Goal: Task Accomplishment & Management: Manage account settings

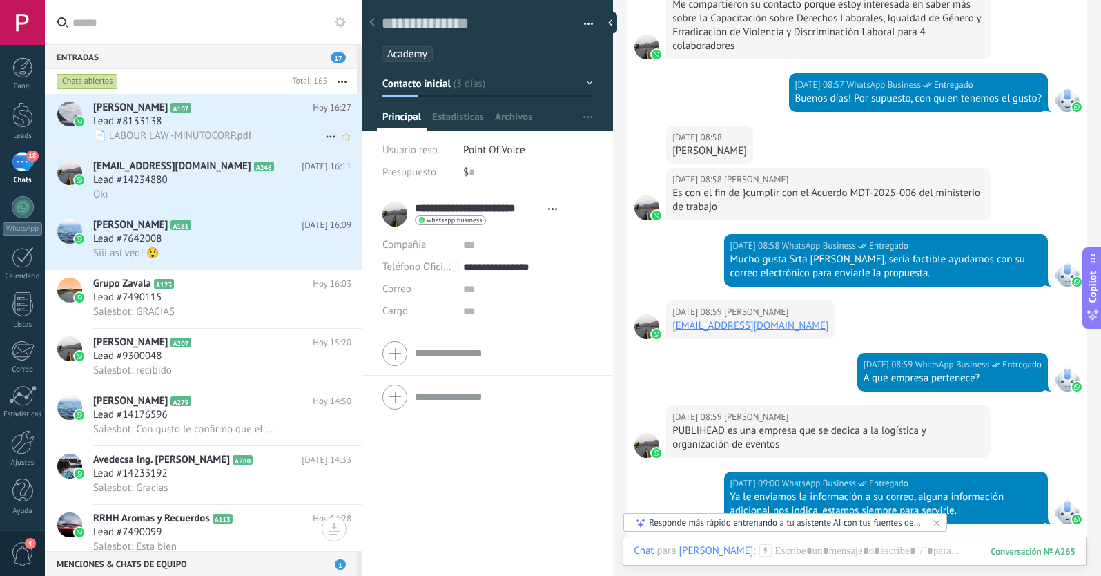
scroll to position [1, 0]
click at [219, 121] on div "Lead #8133138" at bounding box center [222, 122] width 258 height 14
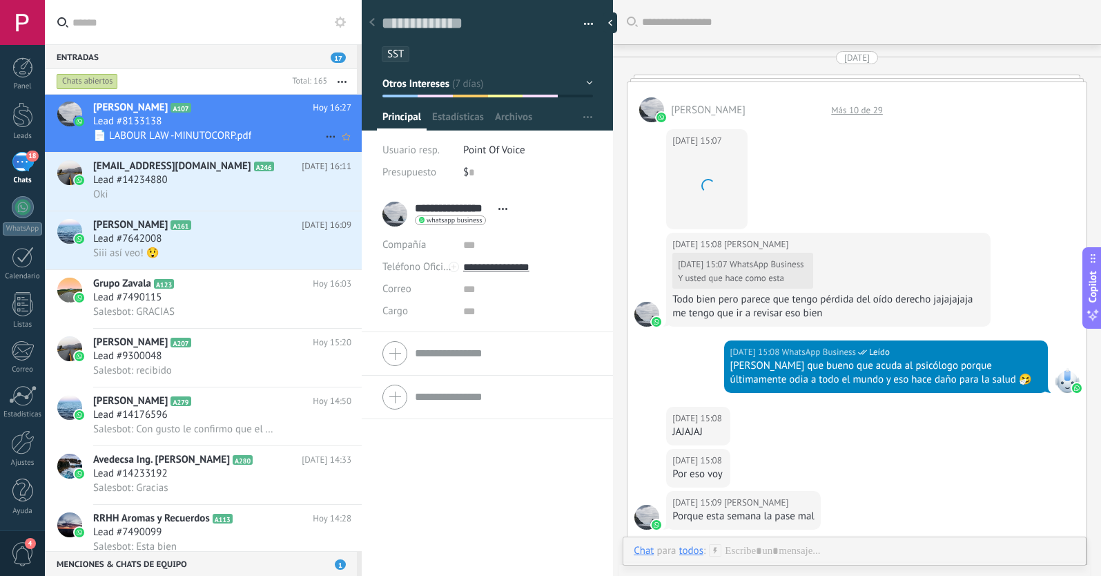
scroll to position [21, 0]
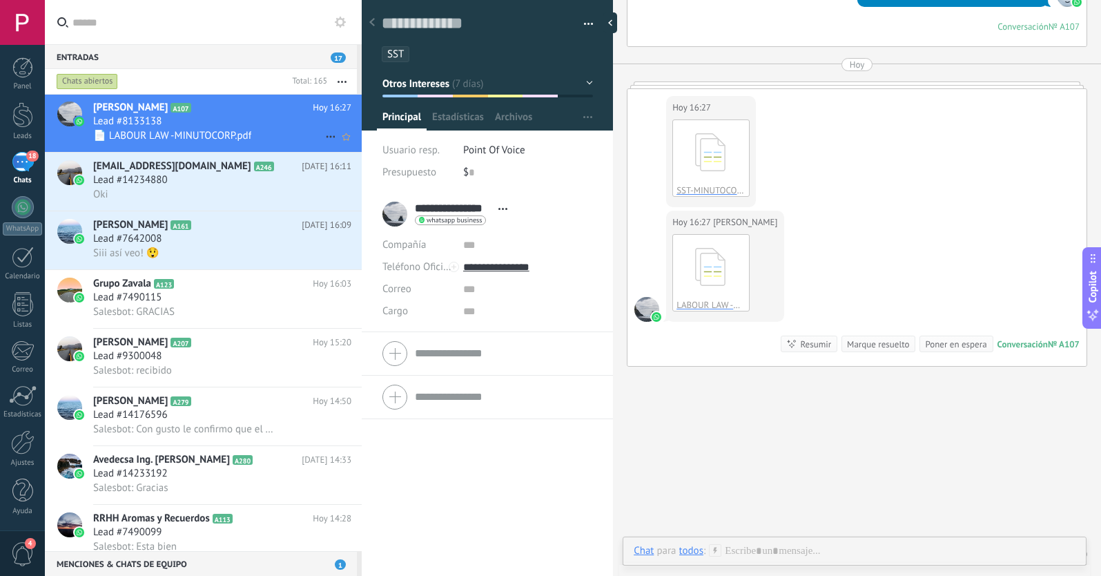
click at [322, 134] on icon at bounding box center [330, 136] width 17 height 17
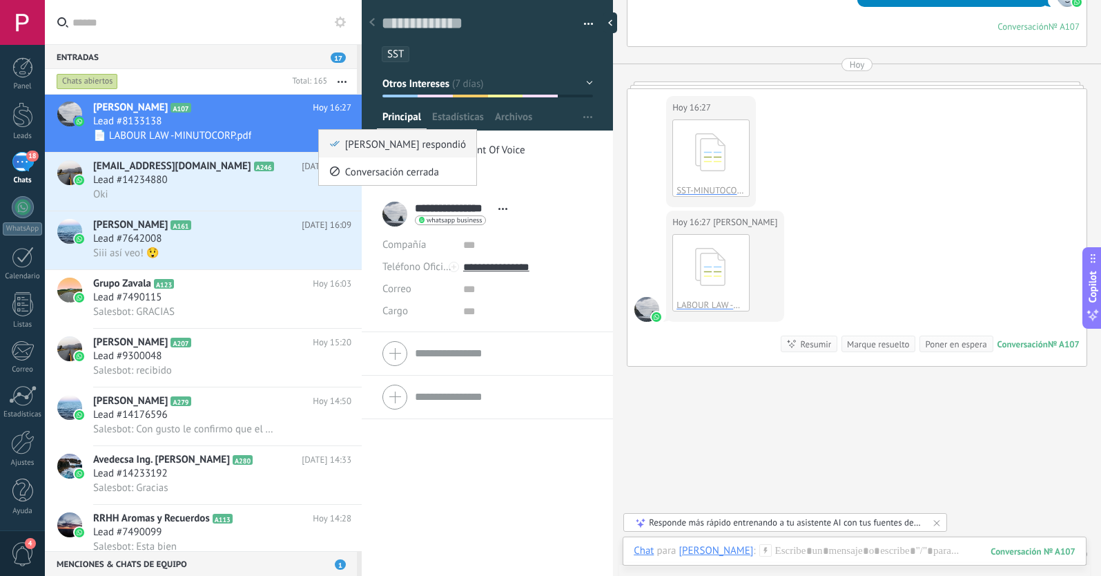
click at [340, 147] on div "[PERSON_NAME] respondió" at bounding box center [397, 144] width 137 height 28
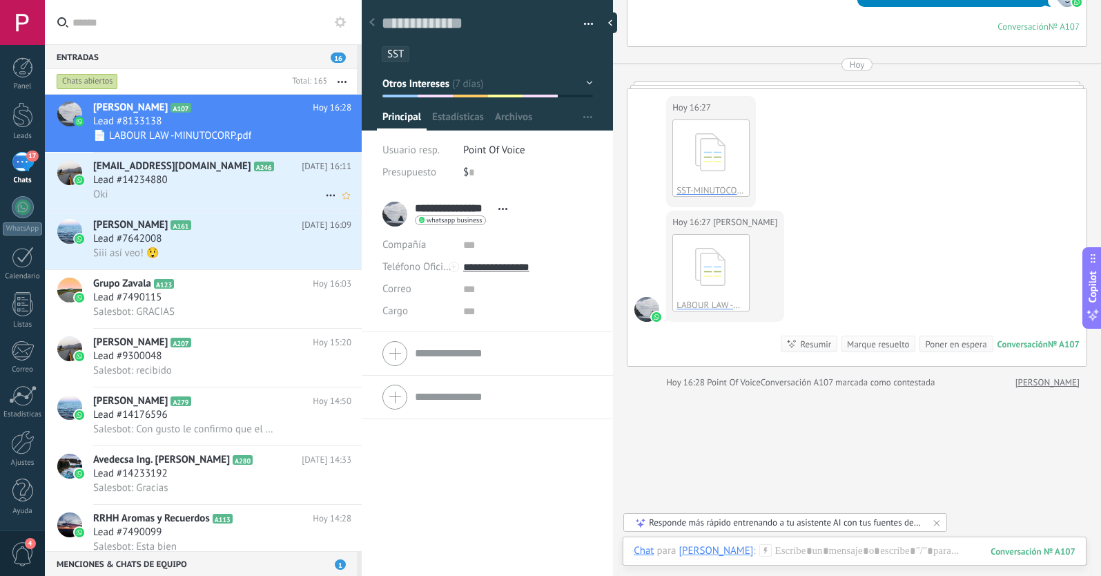
scroll to position [2125, 0]
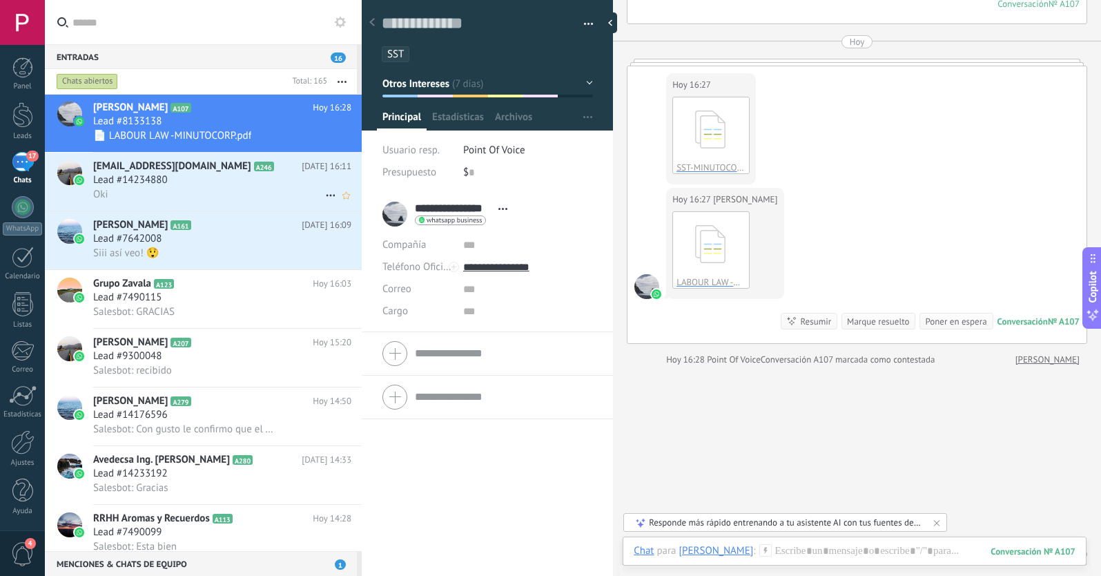
click at [275, 173] on h2 "[EMAIL_ADDRESS][DOMAIN_NAME] A246" at bounding box center [197, 166] width 208 height 14
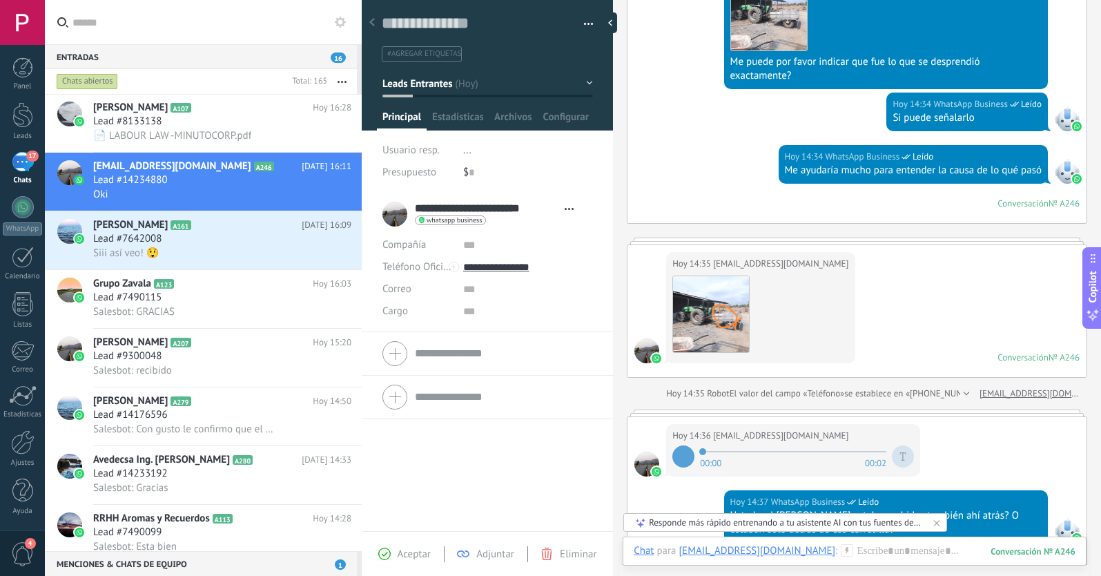
scroll to position [531, 0]
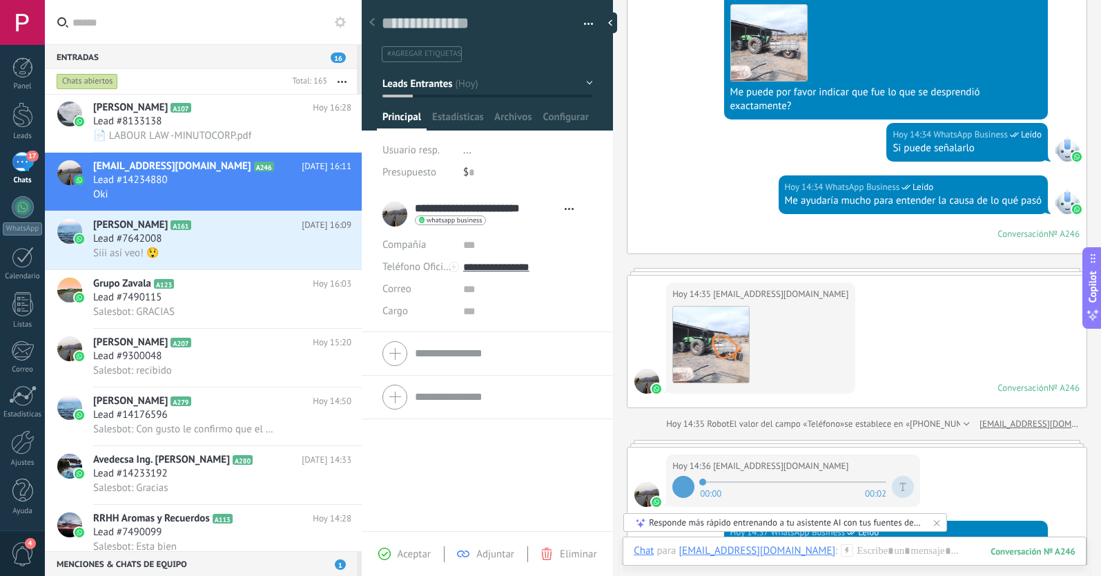
click at [429, 86] on span "Leads Entrantes" at bounding box center [417, 83] width 70 height 13
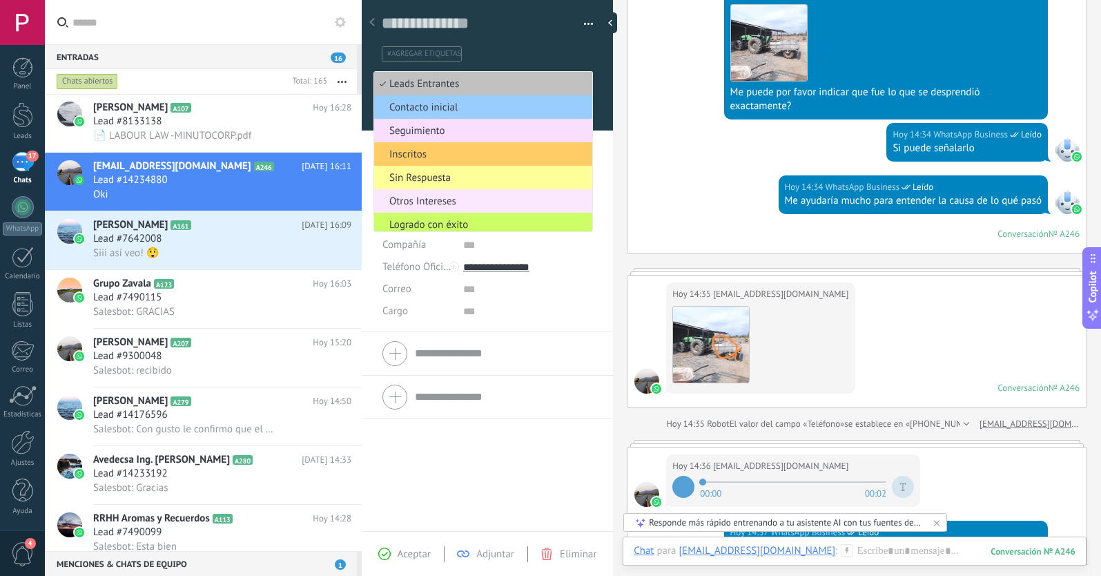
click at [413, 200] on span "Otros Intereses" at bounding box center [481, 201] width 214 height 13
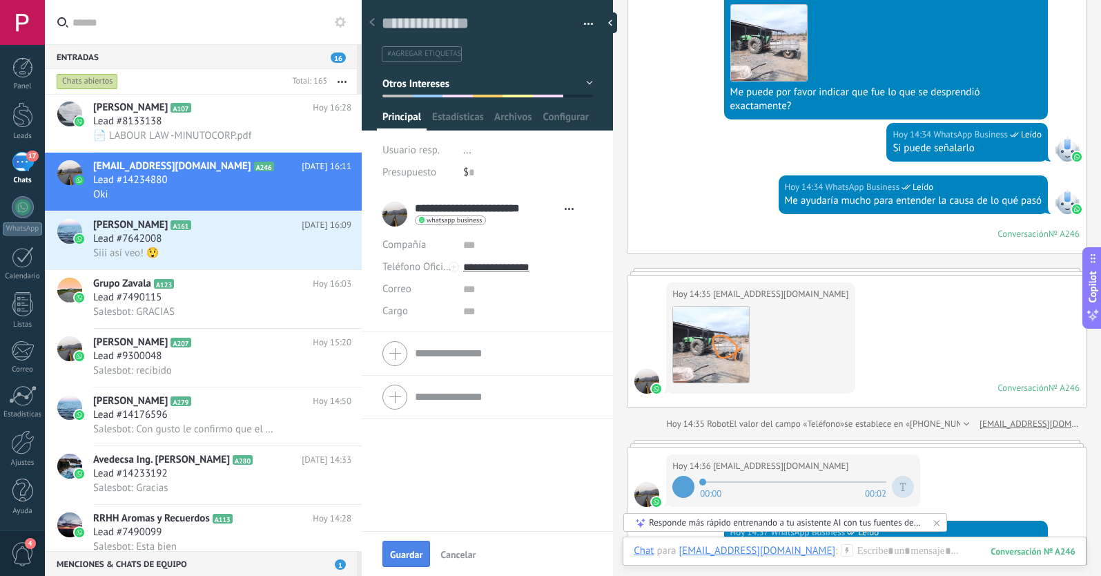
click at [411, 551] on span "Guardar" at bounding box center [406, 554] width 32 height 10
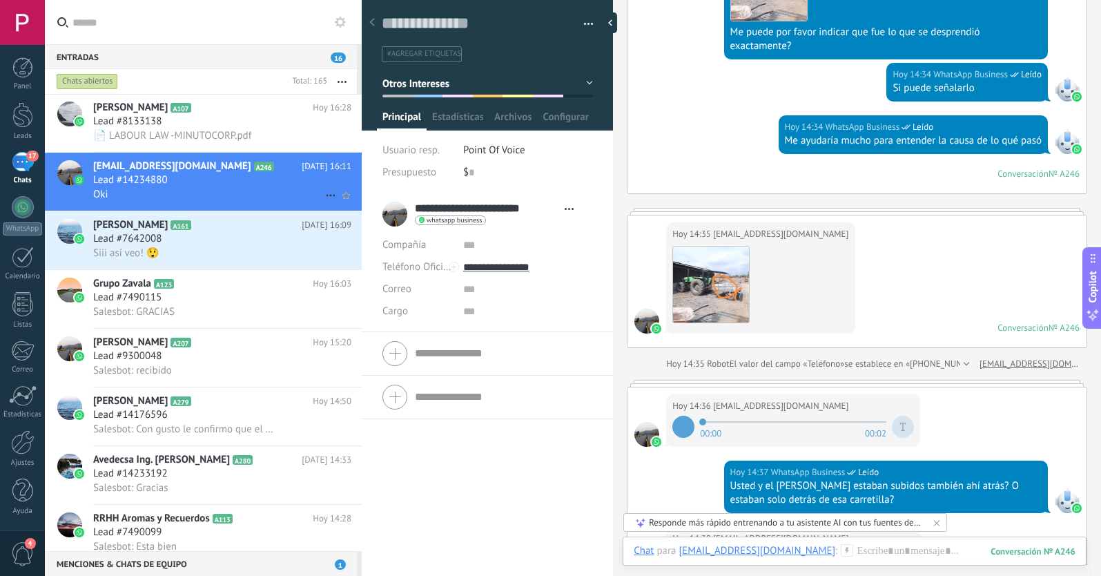
click at [324, 192] on icon at bounding box center [330, 195] width 17 height 17
click at [333, 201] on icon at bounding box center [335, 202] width 10 height 10
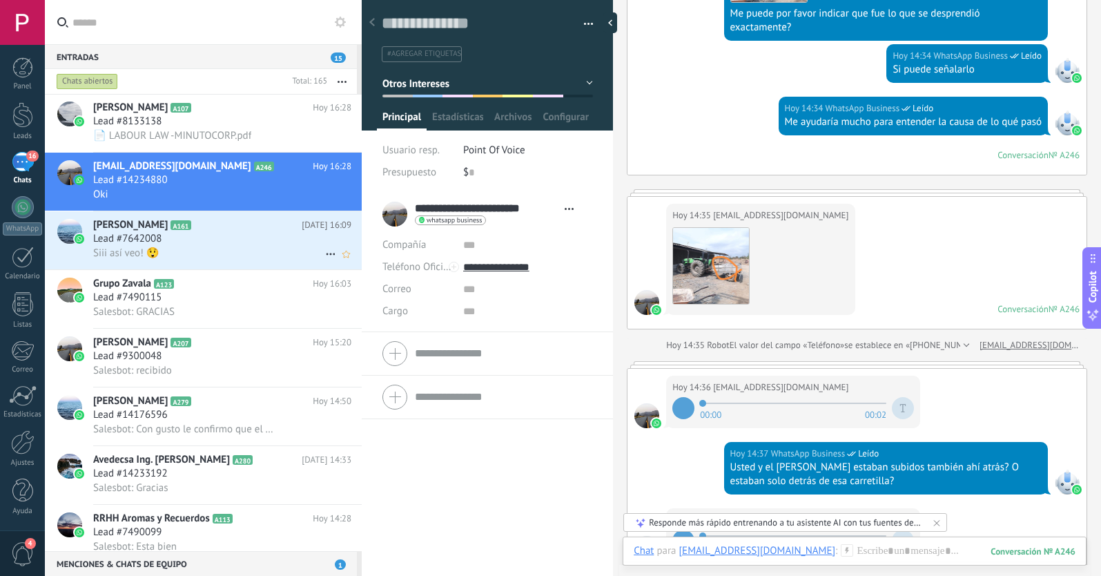
click at [322, 257] on icon at bounding box center [330, 254] width 17 height 17
click at [331, 259] on icon at bounding box center [335, 261] width 10 height 10
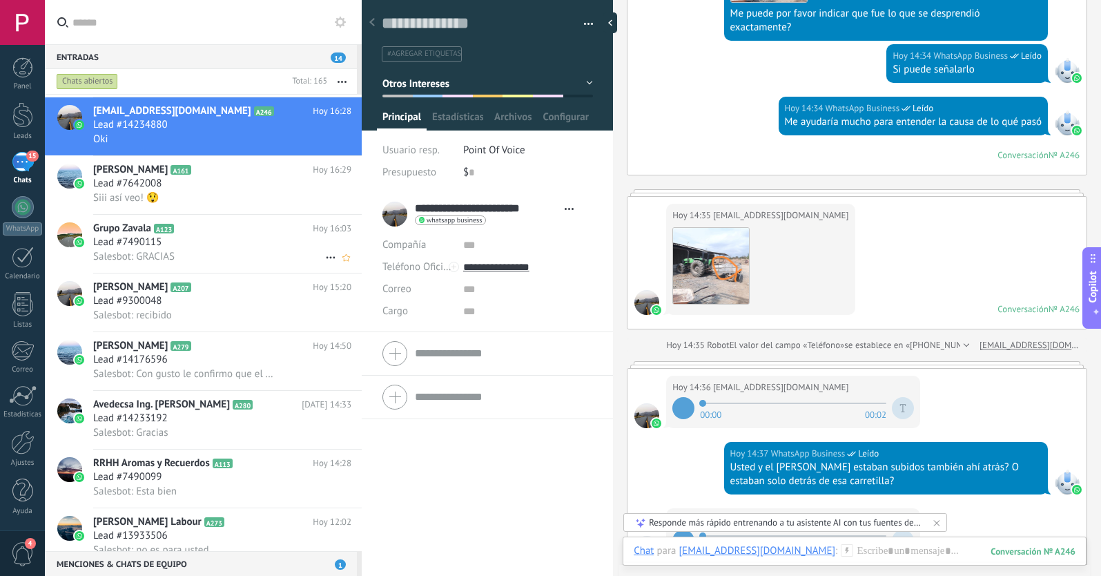
scroll to position [94, 0]
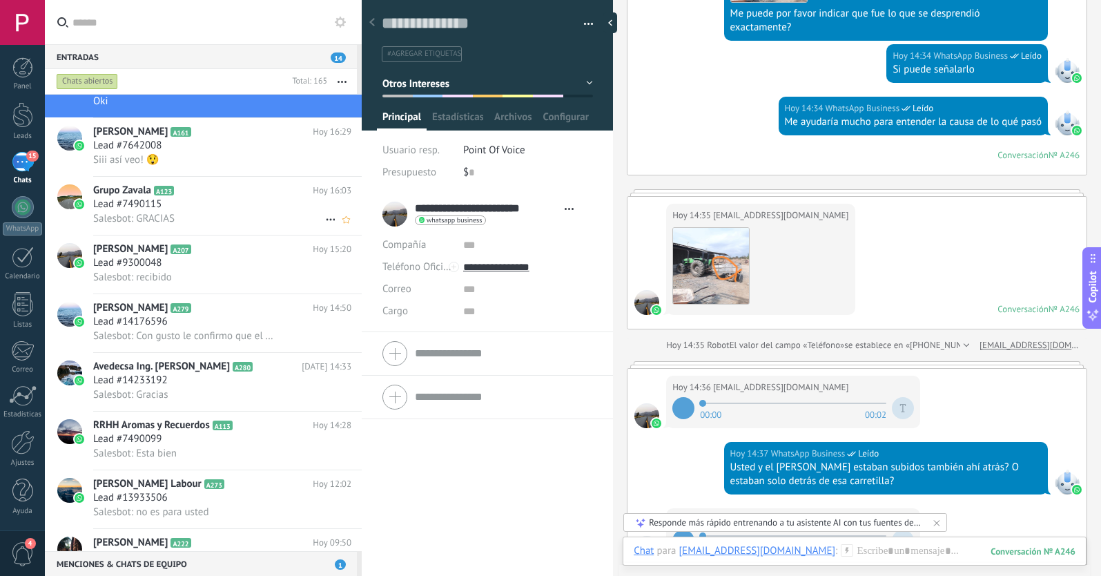
click at [225, 213] on div "Salesbot: GRACIAS" at bounding box center [222, 218] width 258 height 14
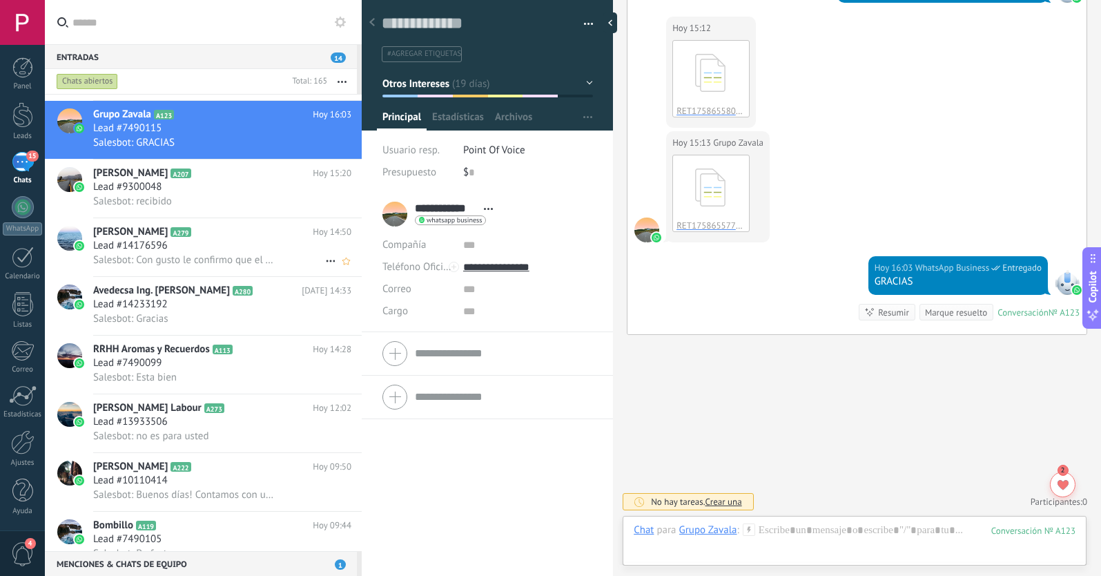
scroll to position [170, 0]
click at [243, 203] on div "Salesbot: recibido" at bounding box center [222, 201] width 258 height 14
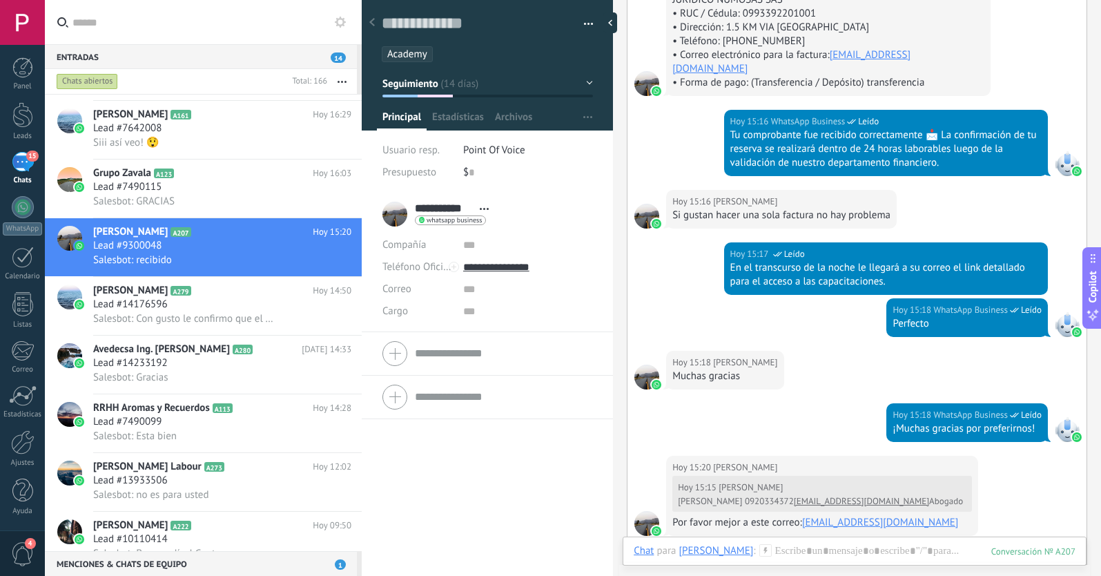
scroll to position [1545, 0]
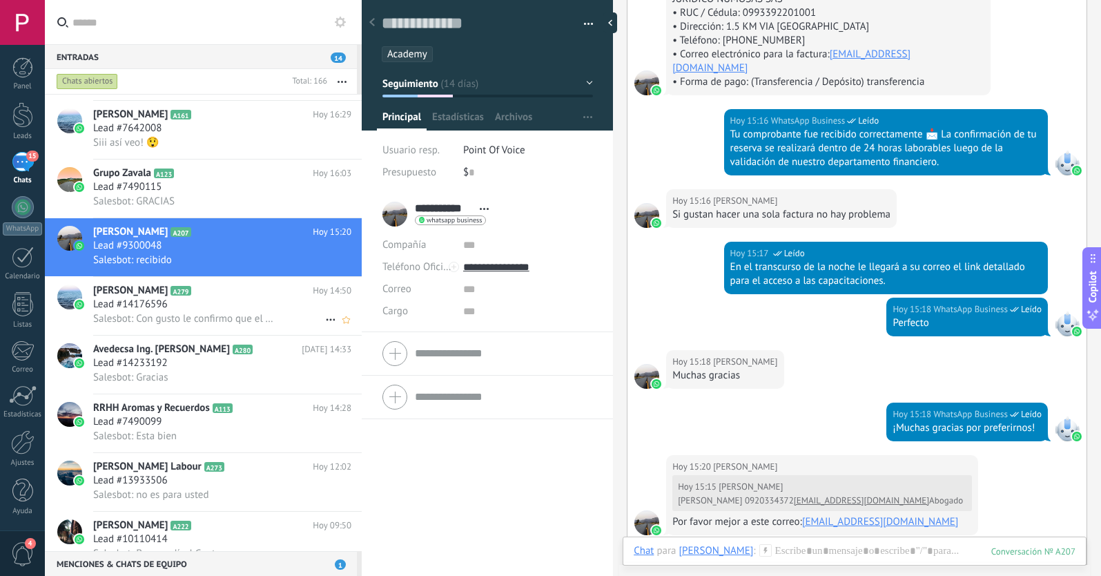
click at [216, 295] on h2 "[PERSON_NAME] A279" at bounding box center [202, 291] width 219 height 14
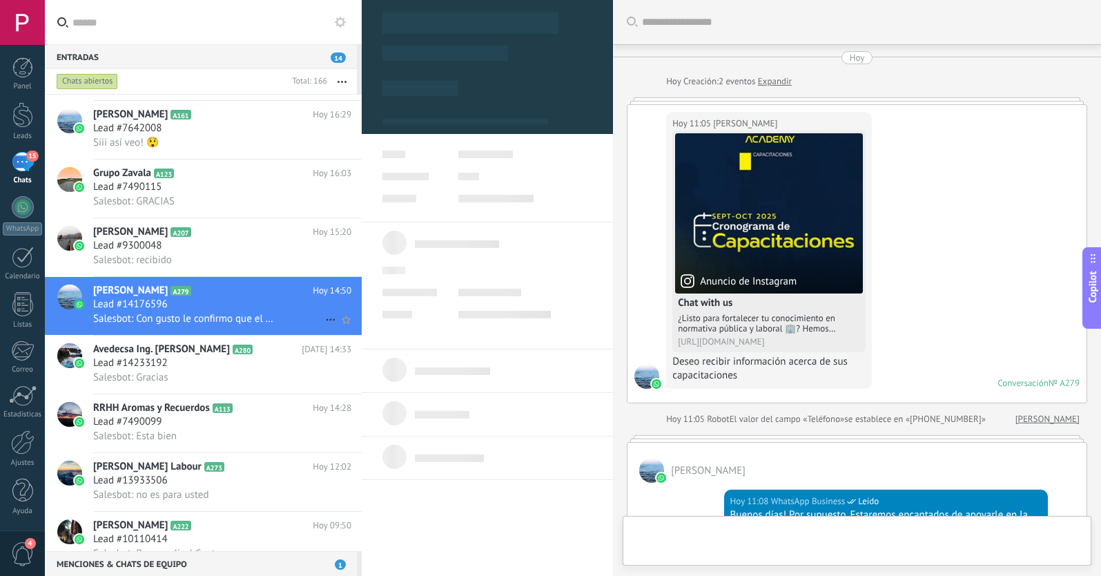
type textarea "**********"
